Goal: Go to known website: Go to known website

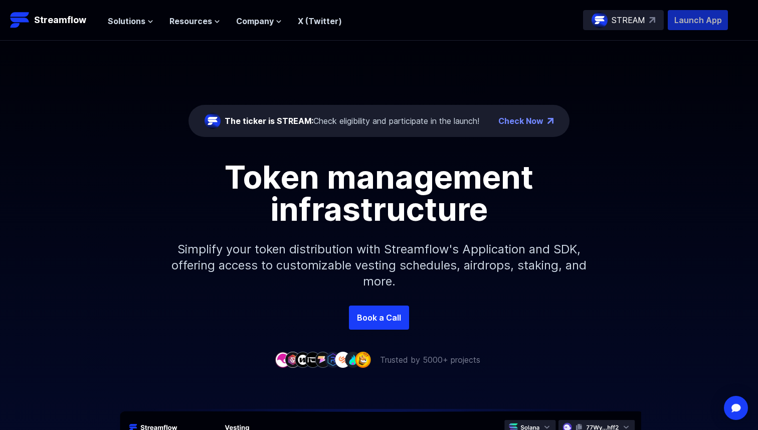
click at [690, 24] on p "Launch App" at bounding box center [698, 20] width 60 height 20
click at [685, 20] on p "Launch App" at bounding box center [698, 20] width 60 height 20
click at [692, 22] on p "Launch App" at bounding box center [698, 20] width 60 height 20
